Goal: Task Accomplishment & Management: Use online tool/utility

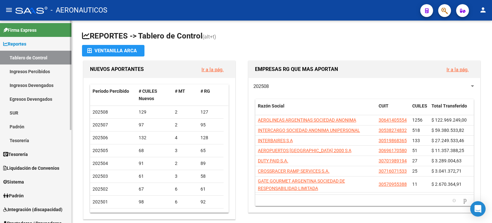
scroll to position [85, 0]
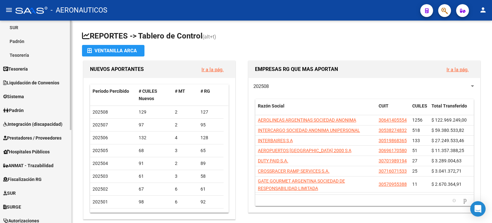
click at [30, 178] on span "Fiscalización RG" at bounding box center [22, 179] width 38 height 7
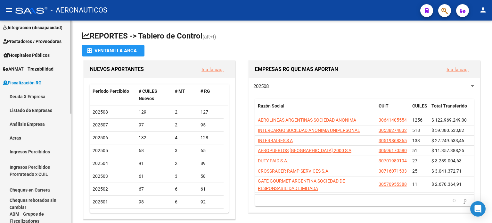
click at [39, 96] on link "Deuda X Empresa" at bounding box center [35, 96] width 71 height 14
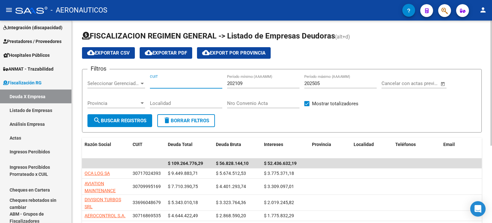
paste input "30-70999516-9"
type input "30-70999516-9"
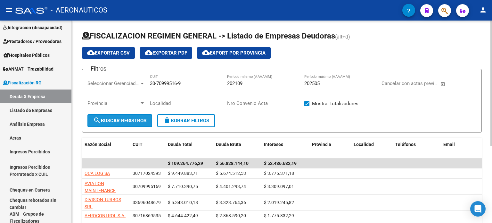
click at [114, 120] on span "search Buscar Registros" at bounding box center [119, 121] width 53 height 6
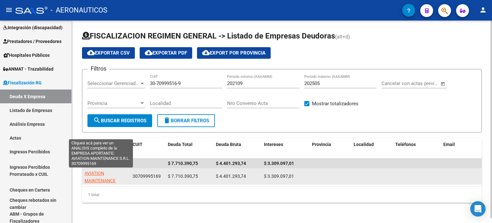
click at [101, 178] on span "AVIATION MAINTENANCE S.R.L." at bounding box center [100, 180] width 31 height 20
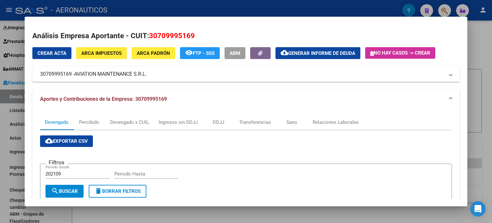
click at [347, 53] on span "Generar informe de deuda" at bounding box center [321, 53] width 67 height 6
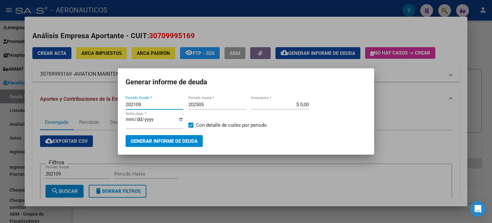
drag, startPoint x: 147, startPoint y: 103, endPoint x: 134, endPoint y: 103, distance: 13.2
click at [134, 103] on input "202109" at bounding box center [155, 105] width 58 height 6
type input "202503"
click at [206, 105] on input "202505" at bounding box center [217, 105] width 58 height 6
type input "202506"
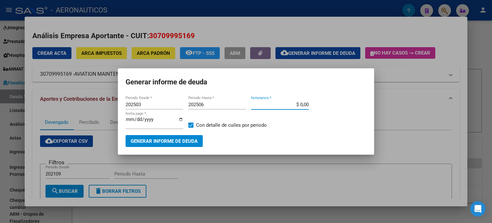
click at [299, 102] on input "$ 0,00" at bounding box center [280, 105] width 58 height 6
type input "$ 5,00"
click at [181, 118] on input "[DATE]" at bounding box center [155, 122] width 58 height 10
type input "[DATE]"
click at [192, 143] on span "Generar informe de deuda" at bounding box center [164, 141] width 67 height 6
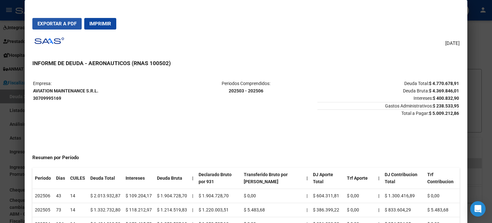
click at [68, 25] on span "Exportar a PDF" at bounding box center [56, 24] width 39 height 6
